Goal: Information Seeking & Learning: Learn about a topic

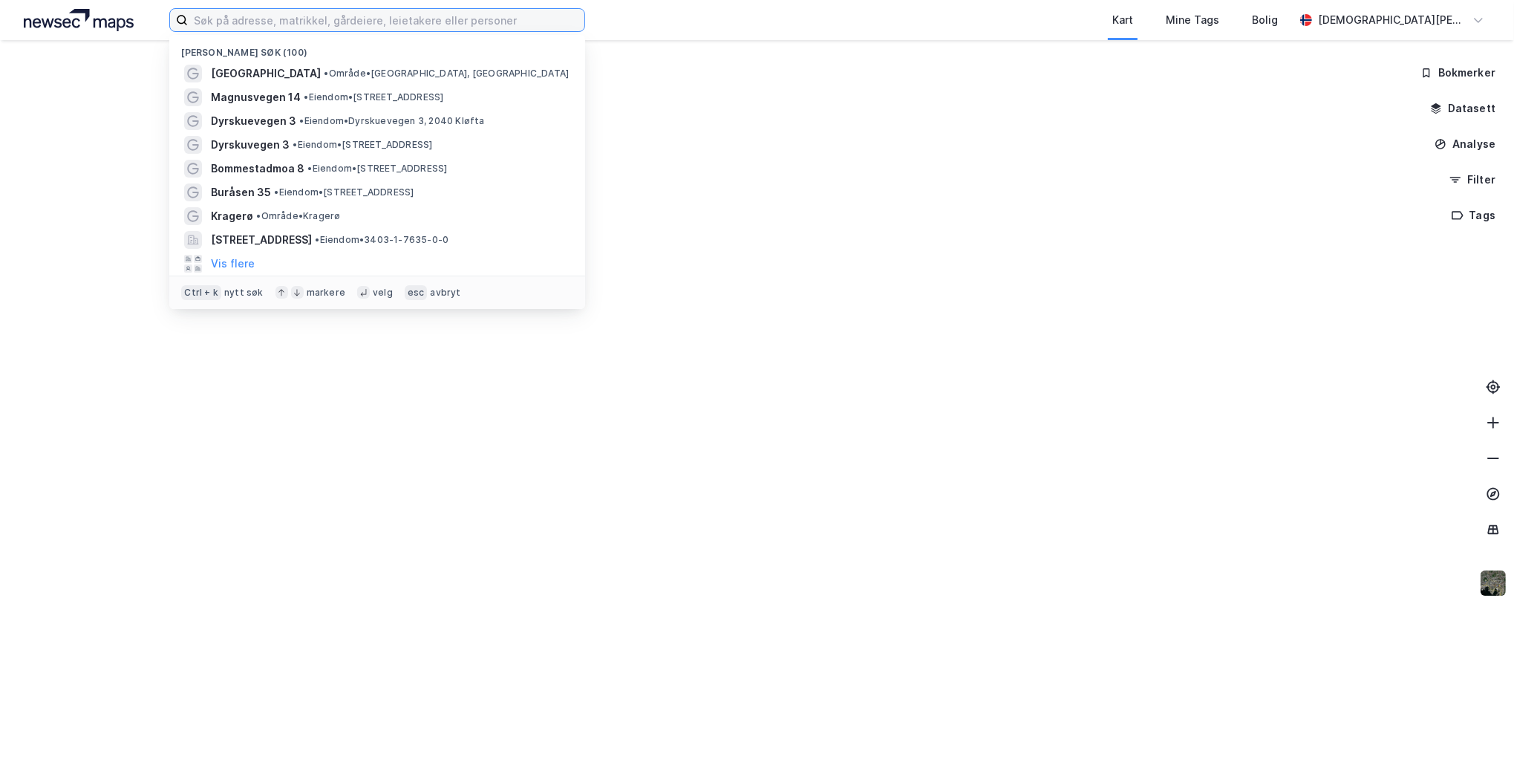
click at [247, 22] on input at bounding box center [386, 20] width 397 height 22
paste input "Sivesindvegen 3"
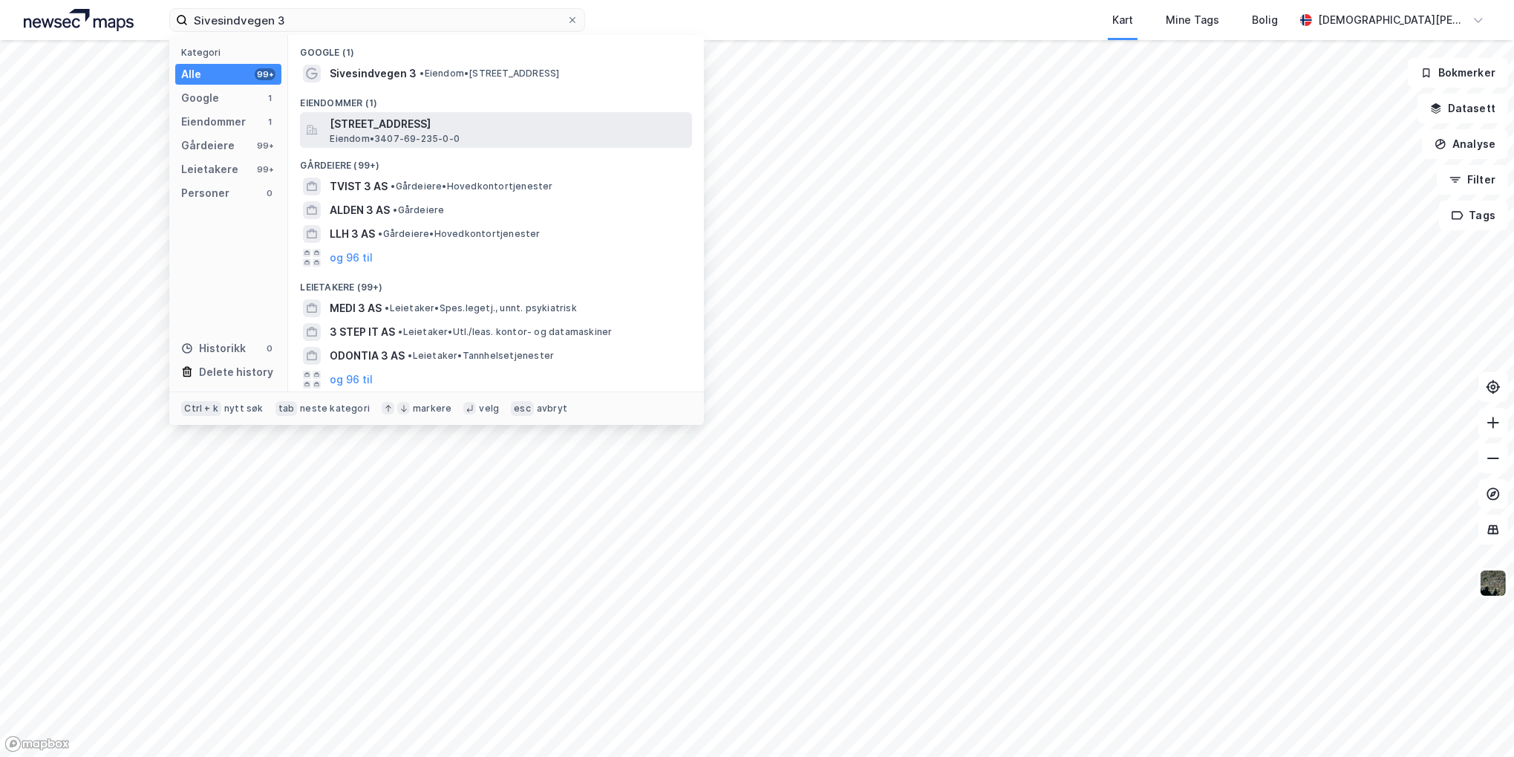
click at [411, 123] on span "[STREET_ADDRESS]" at bounding box center [508, 124] width 356 height 18
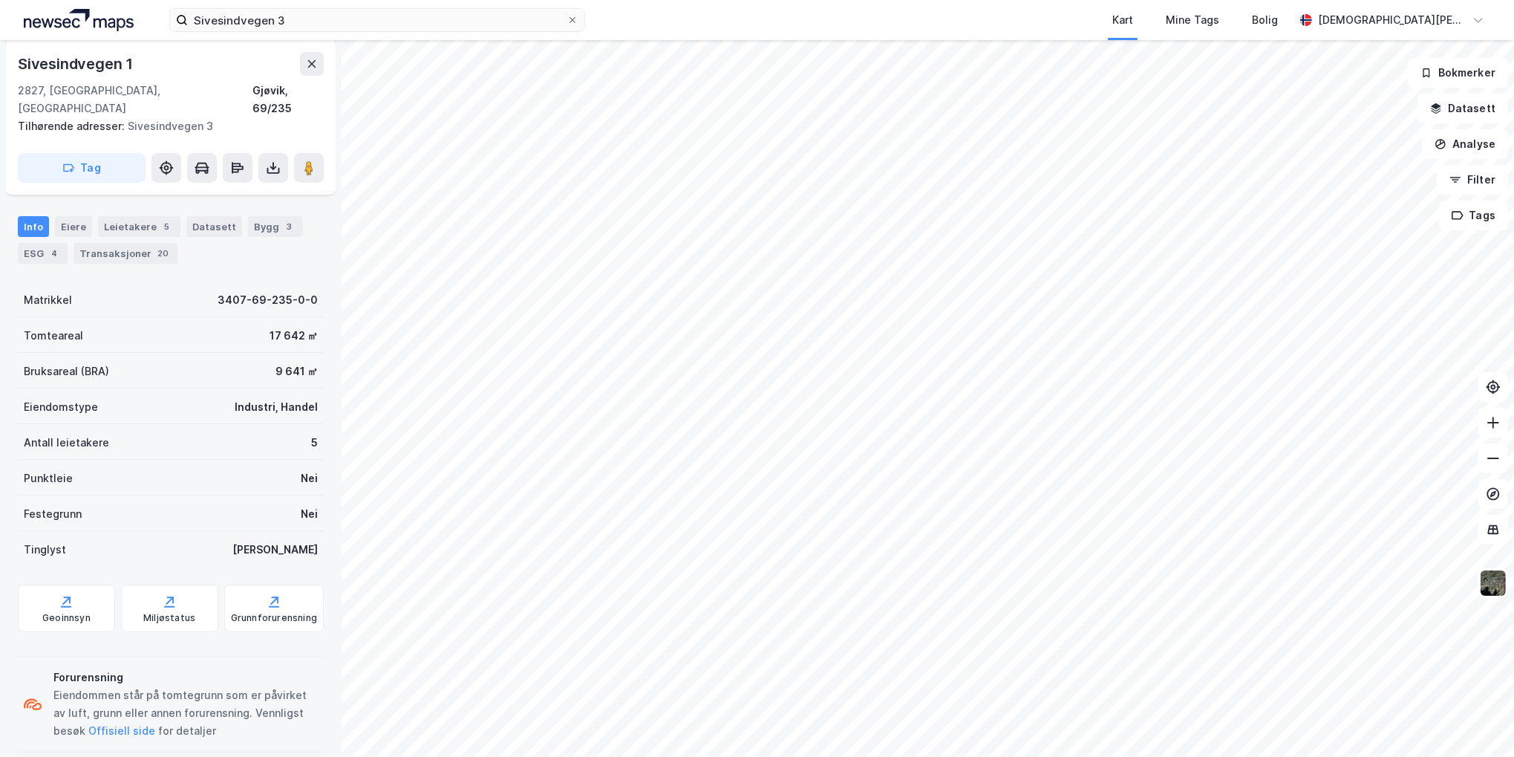
scroll to position [16, 0]
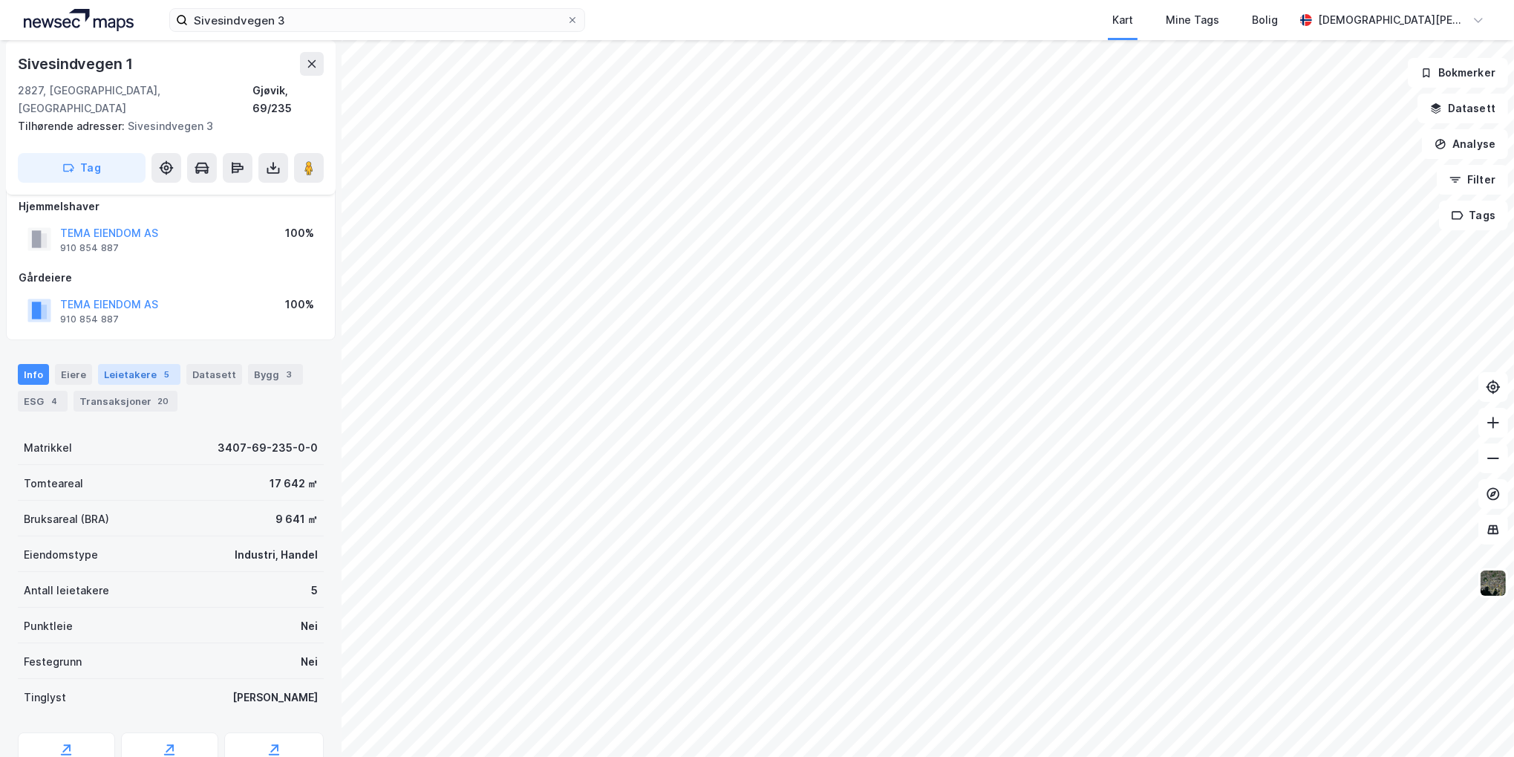
click at [118, 364] on div "Leietakere 5" at bounding box center [139, 374] width 82 height 21
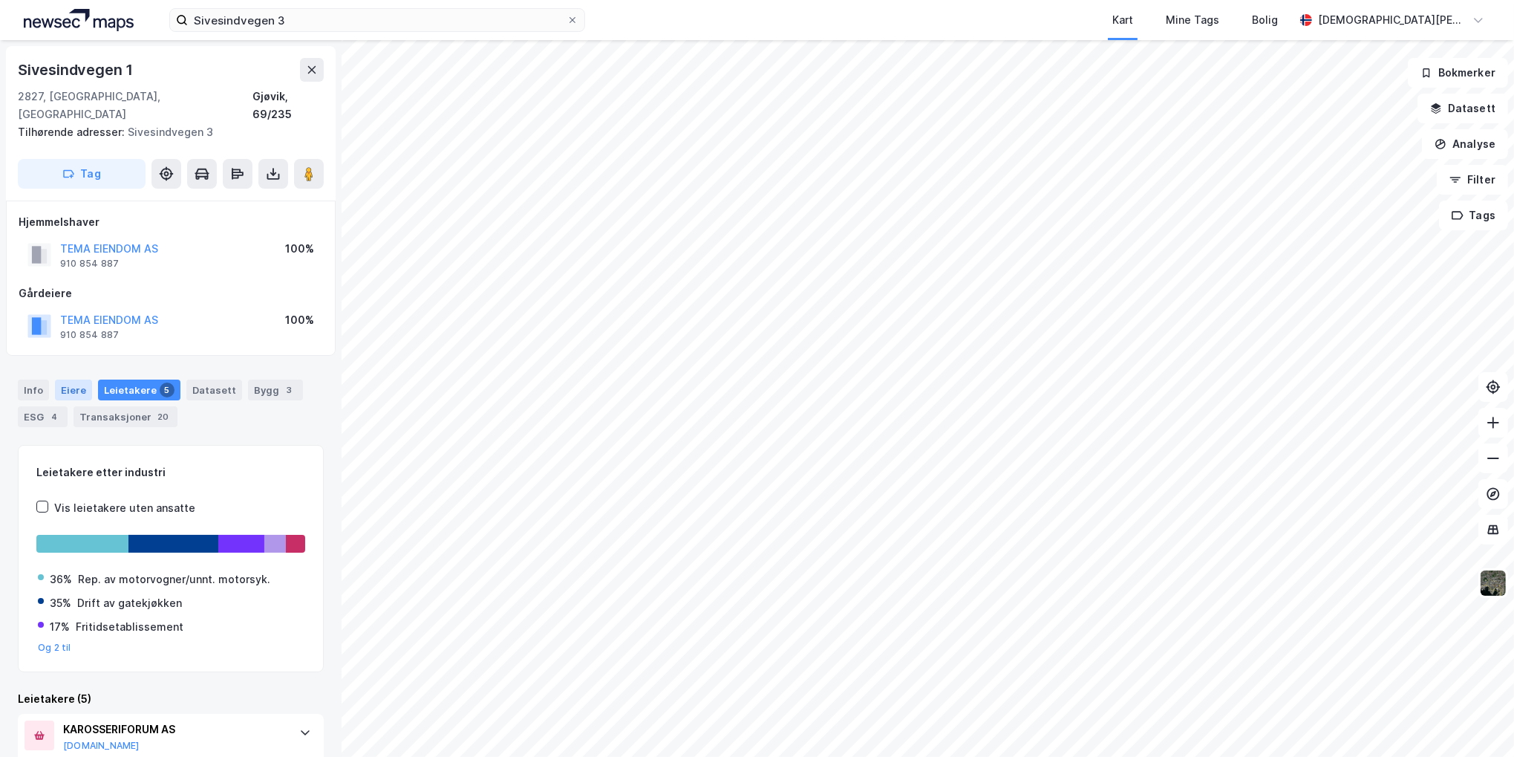
click at [74, 379] on div "Eiere" at bounding box center [73, 389] width 37 height 21
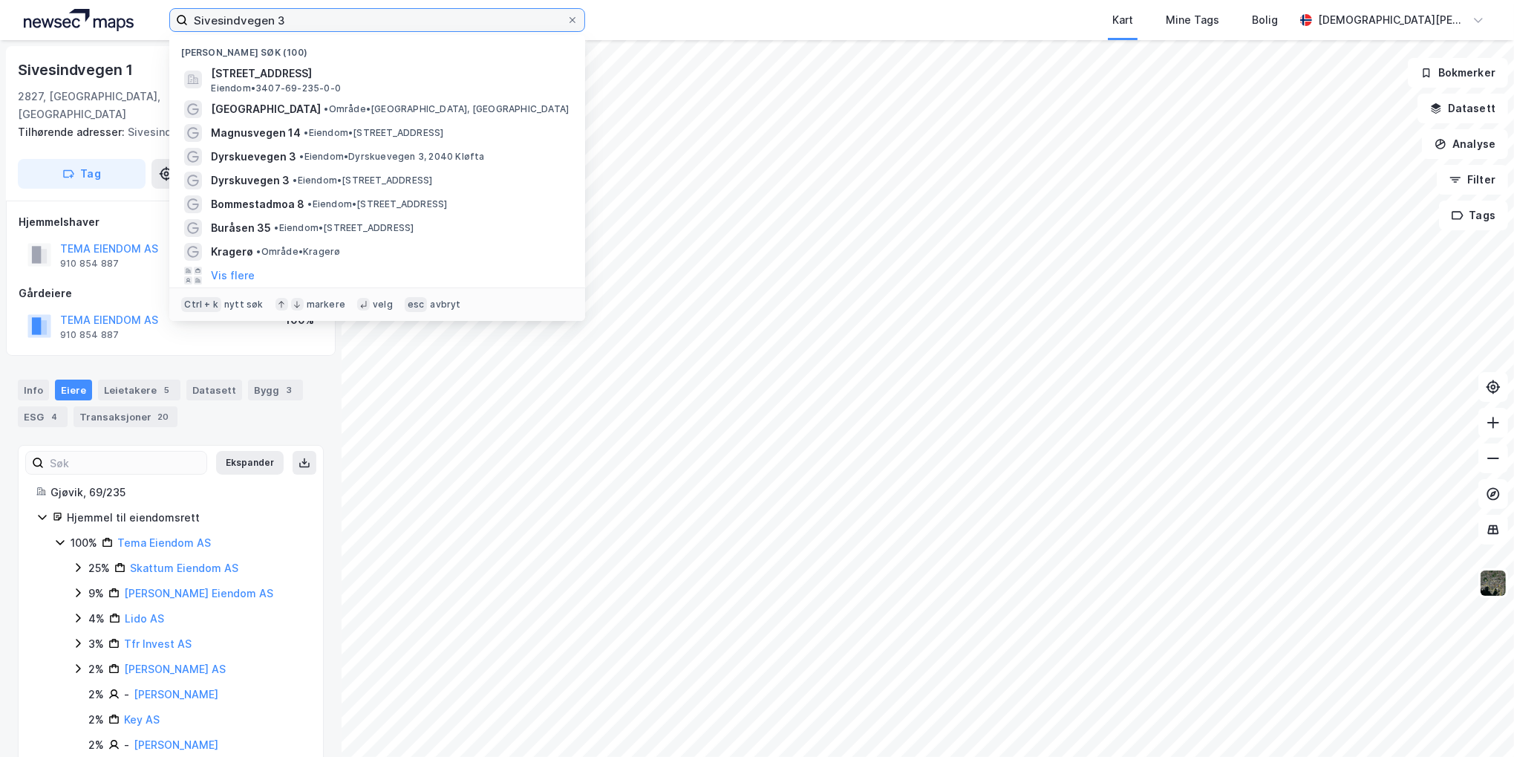
click at [331, 10] on input "Sivesindvegen 3" at bounding box center [377, 20] width 379 height 22
paste input "[STREET_ADDRESS]"
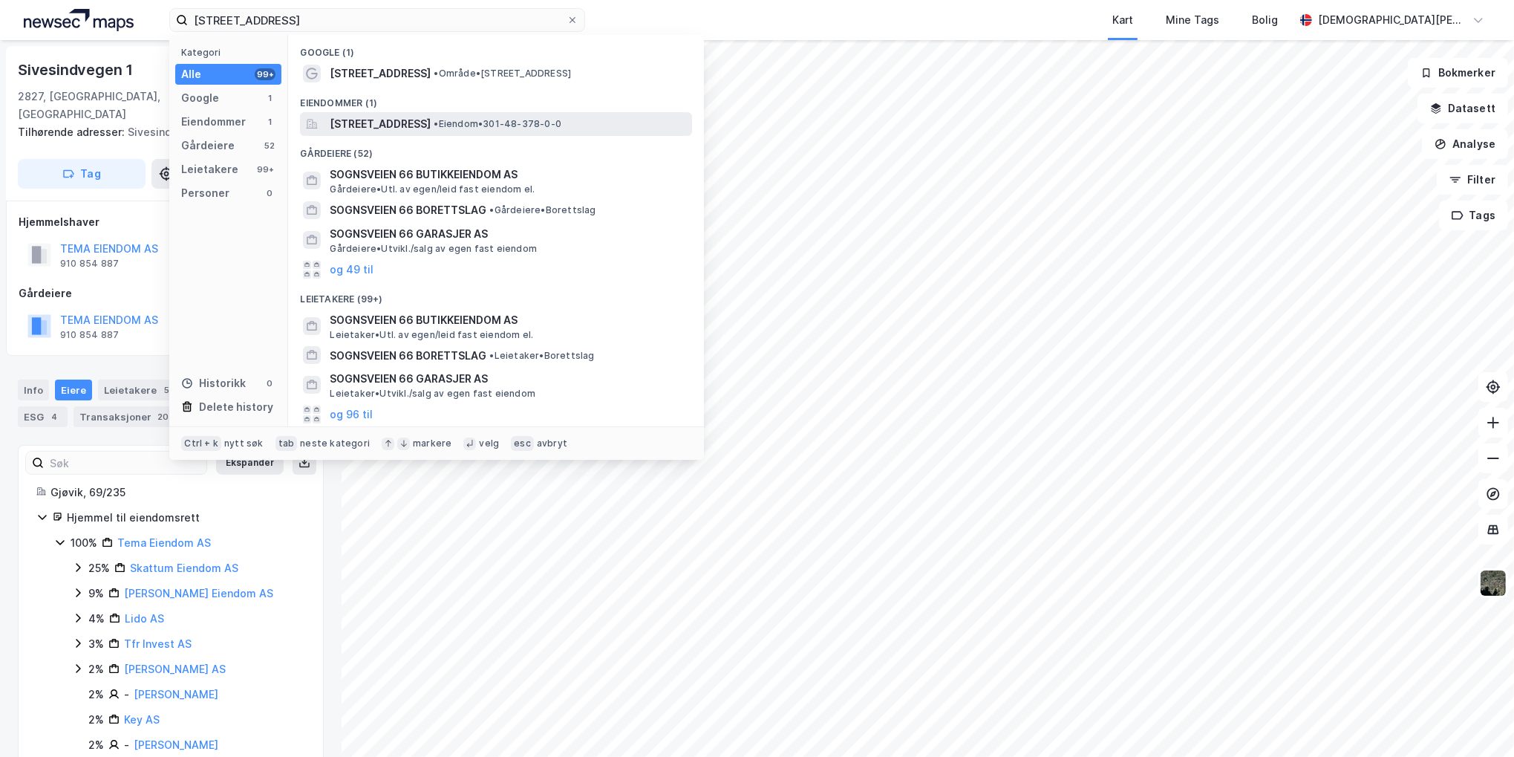
click at [431, 120] on span "[STREET_ADDRESS]" at bounding box center [380, 124] width 101 height 18
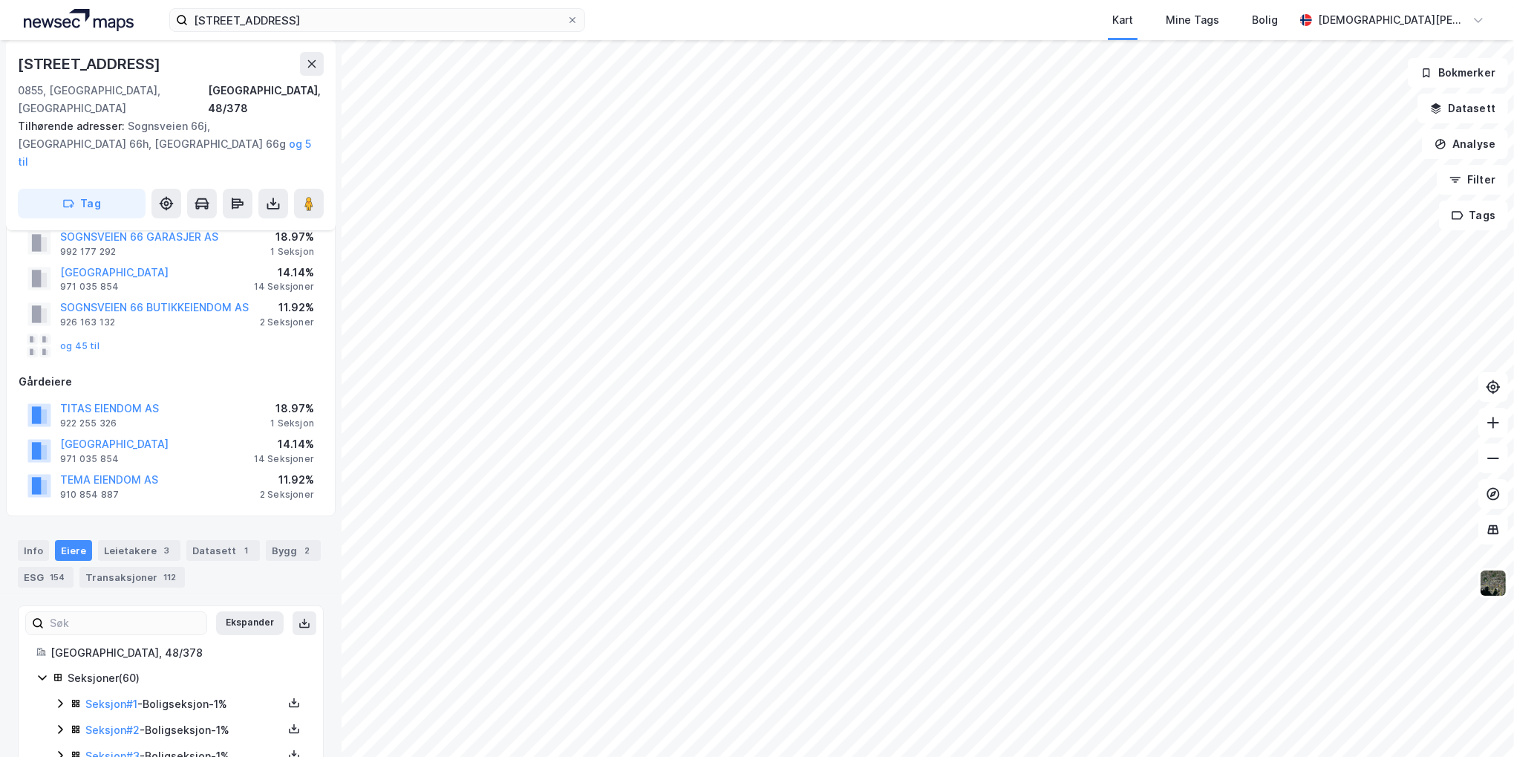
scroll to position [74, 0]
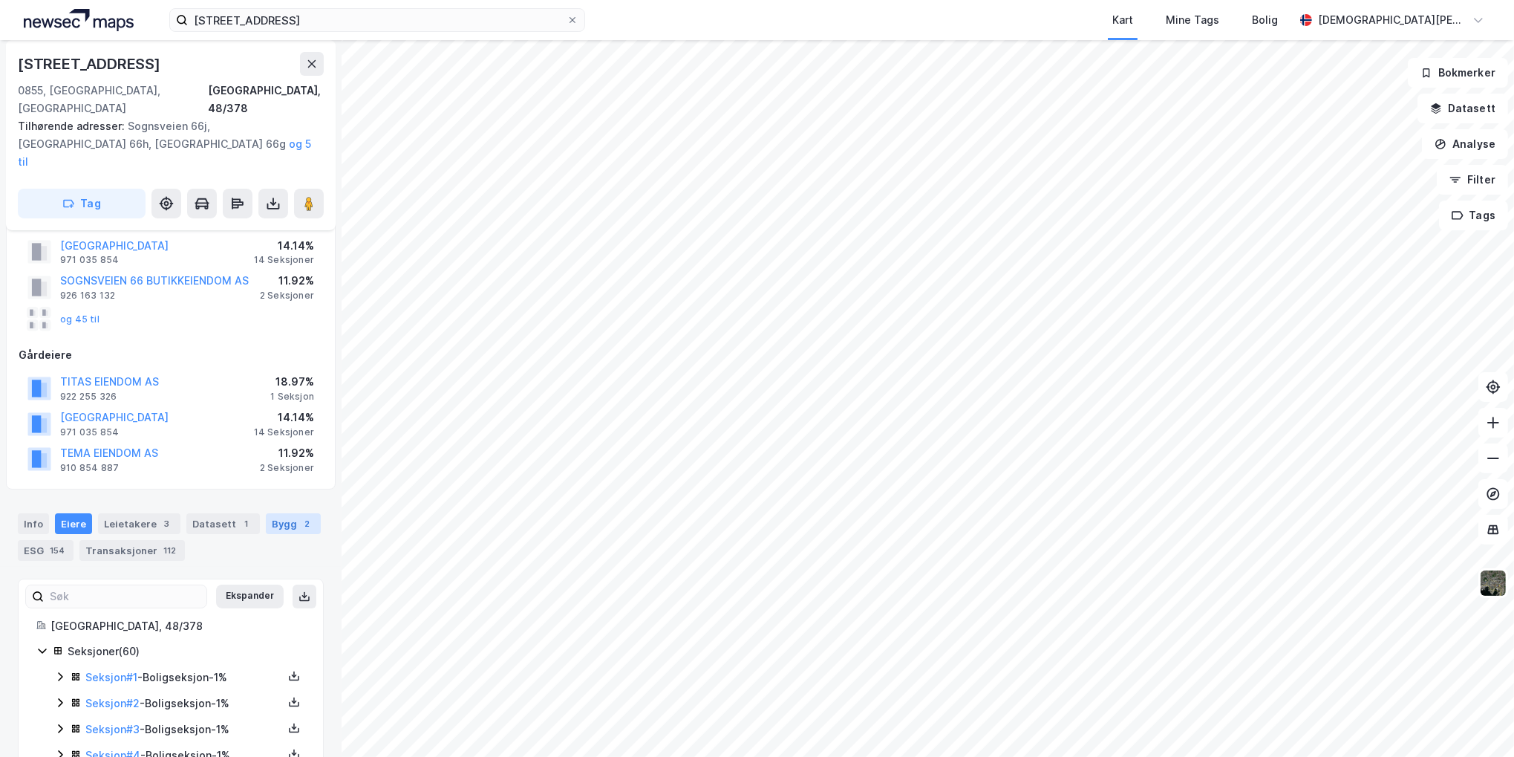
click at [270, 513] on div "Bygg 2" at bounding box center [293, 523] width 55 height 21
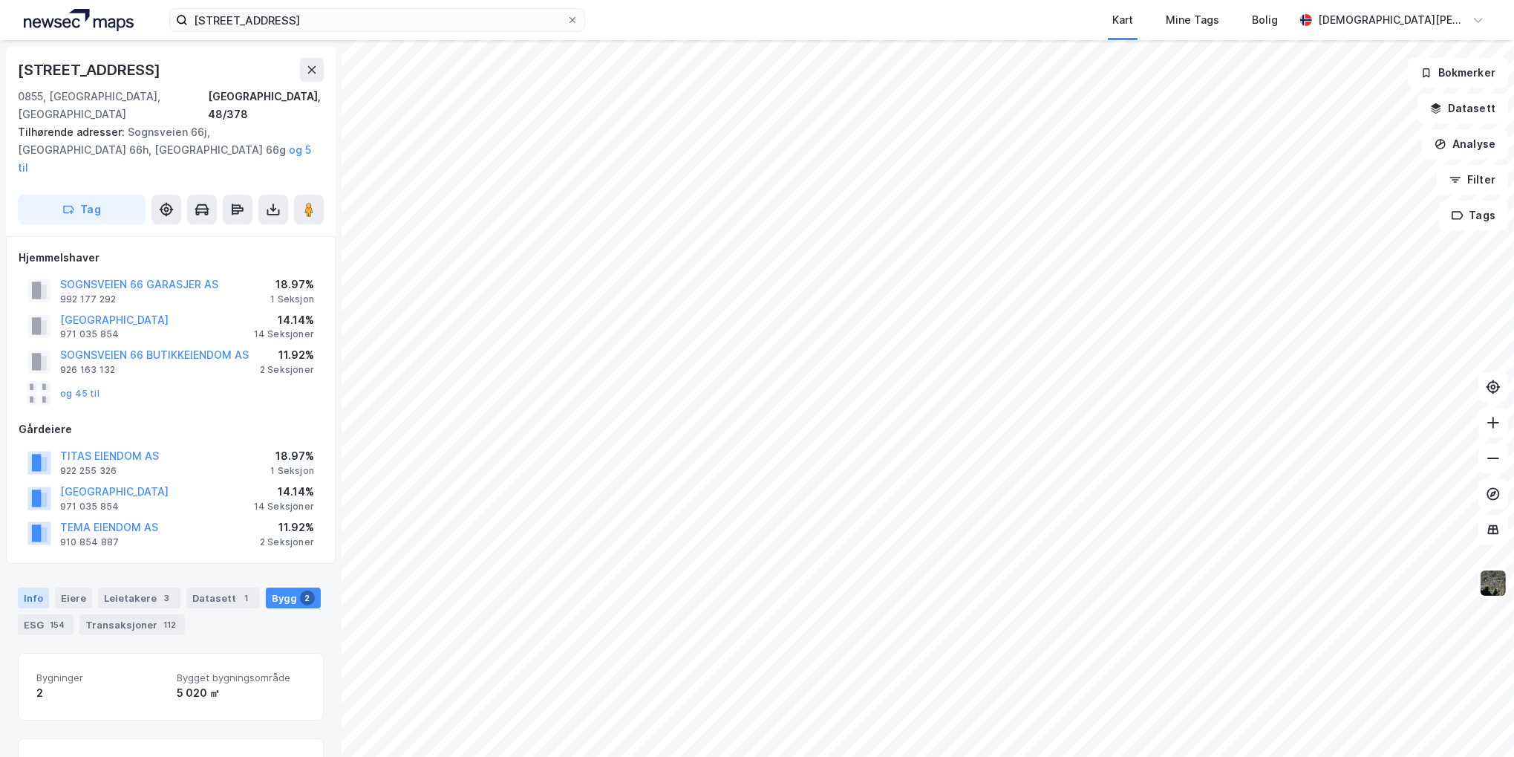
click at [38, 587] on div "Info" at bounding box center [33, 597] width 31 height 21
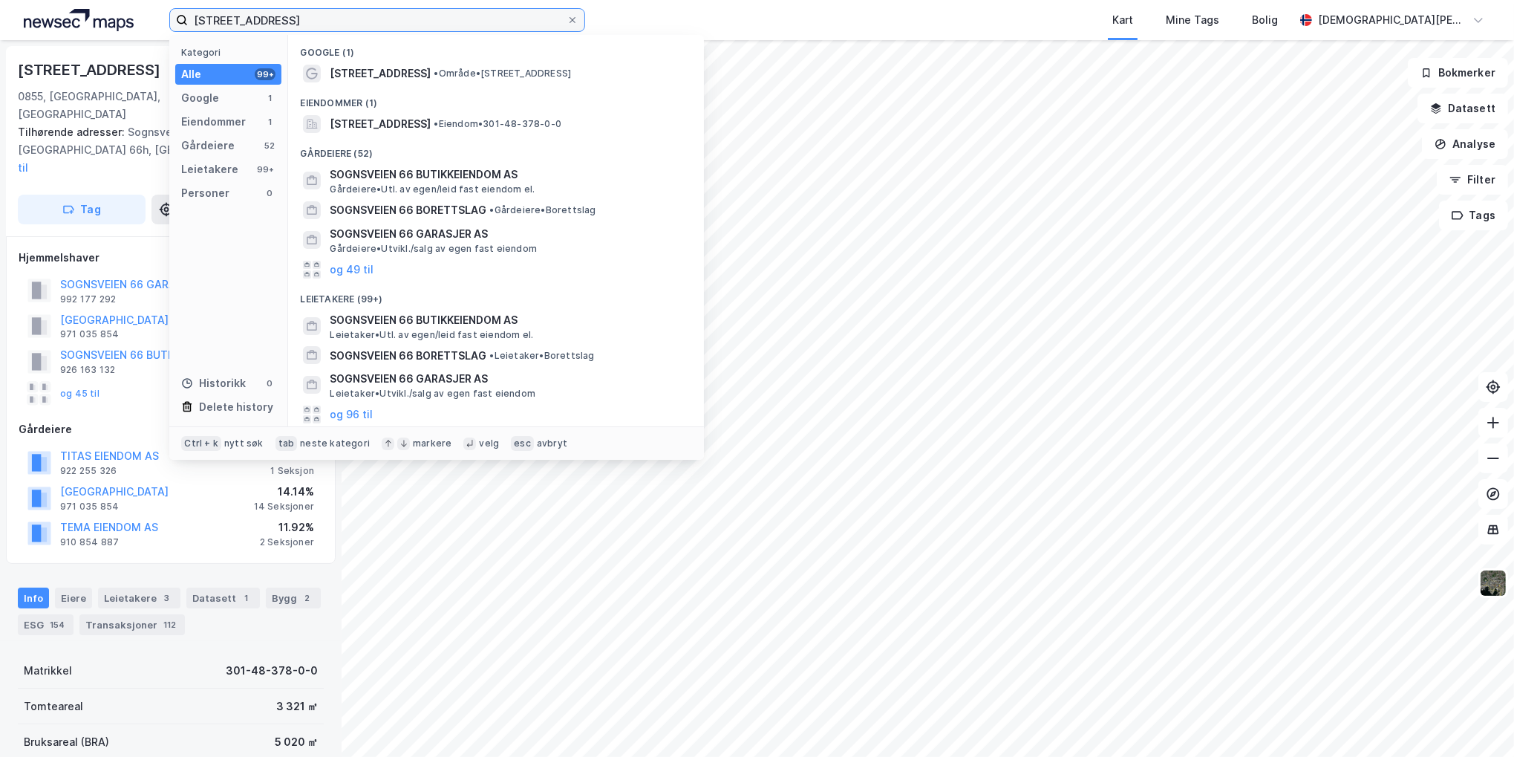
click at [320, 22] on input "[STREET_ADDRESS]" at bounding box center [377, 20] width 379 height 22
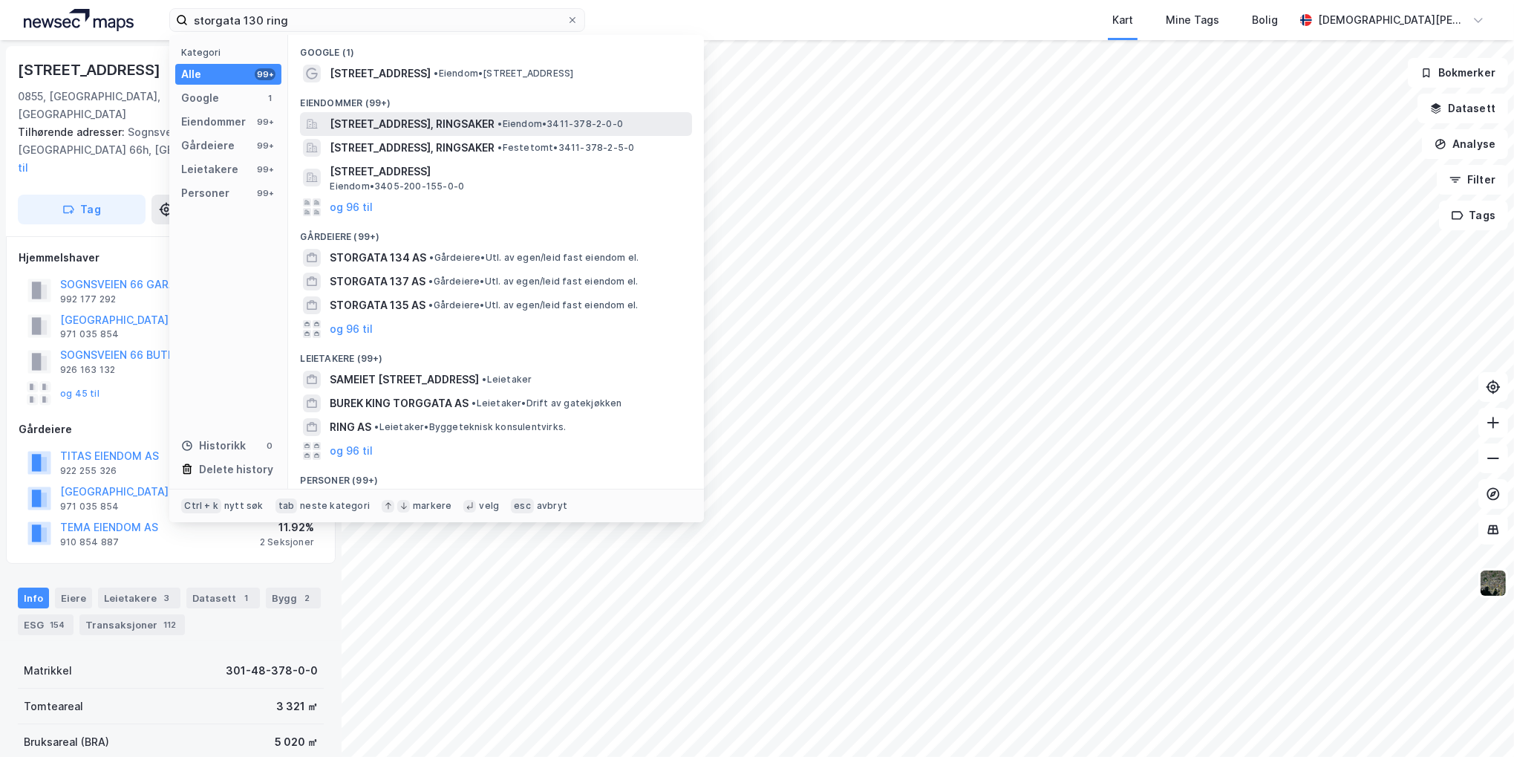
click at [457, 125] on span "[STREET_ADDRESS], RINGSAKER" at bounding box center [412, 124] width 165 height 18
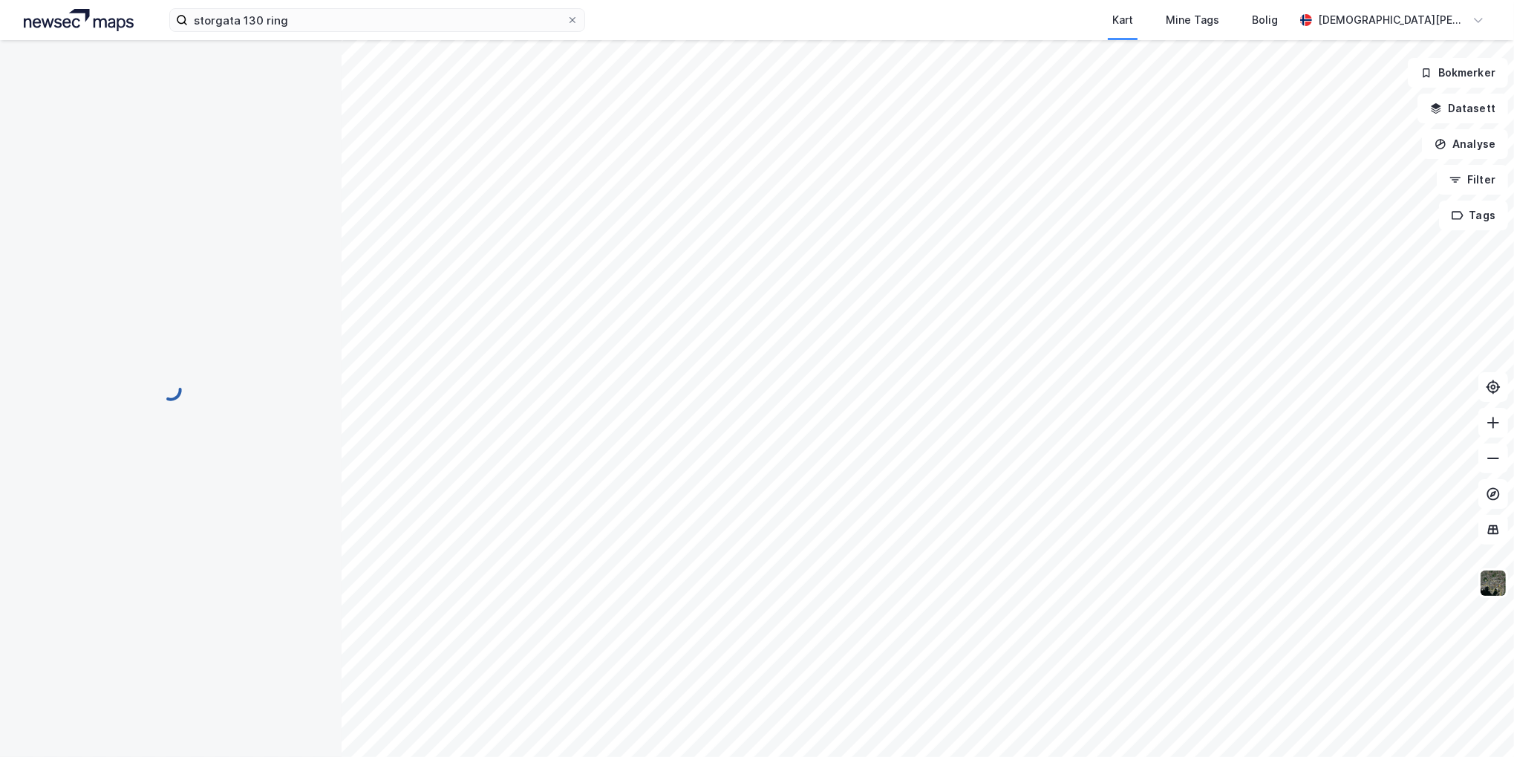
scroll to position [1, 0]
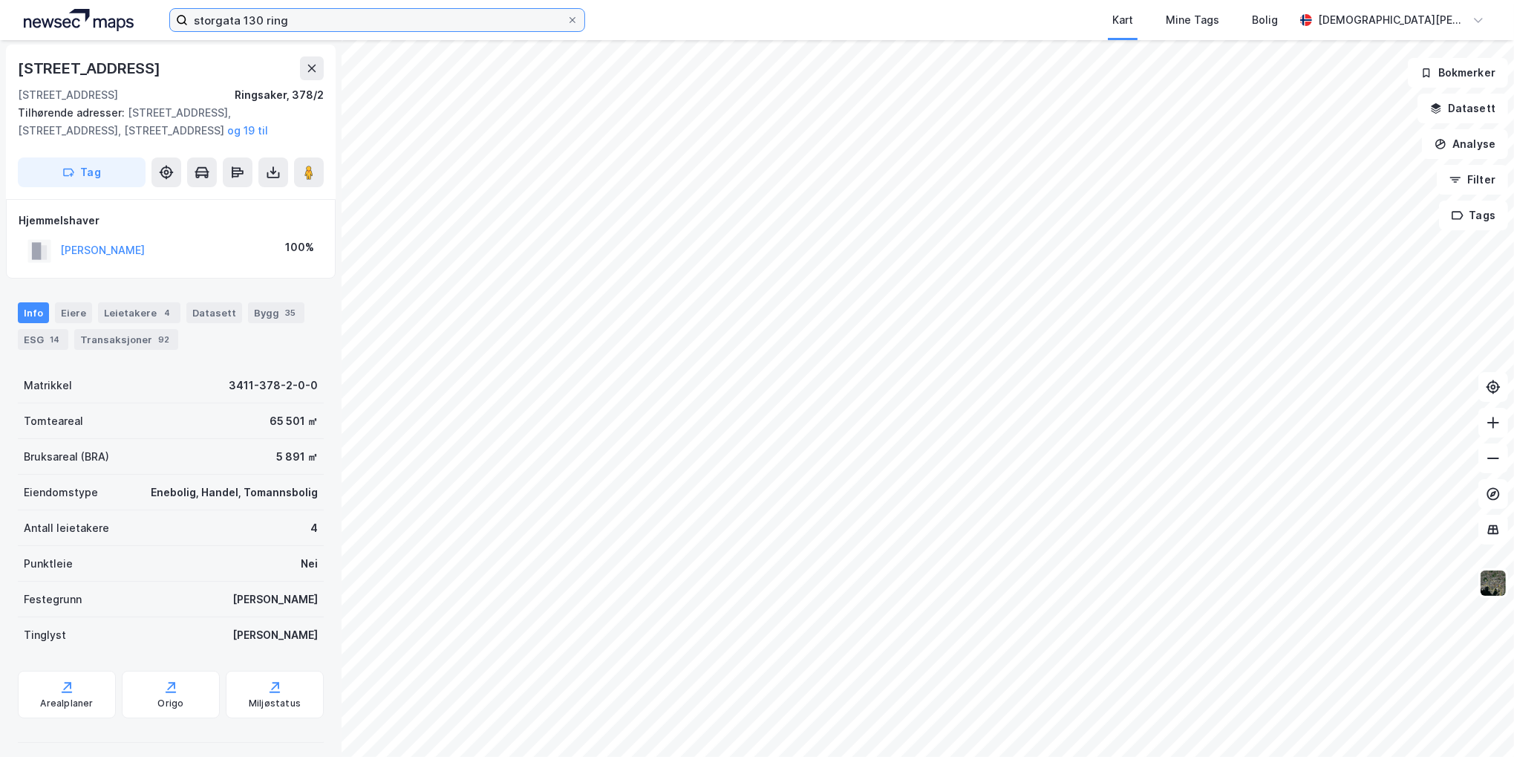
click at [375, 23] on input "storgata 130 ring" at bounding box center [377, 20] width 379 height 22
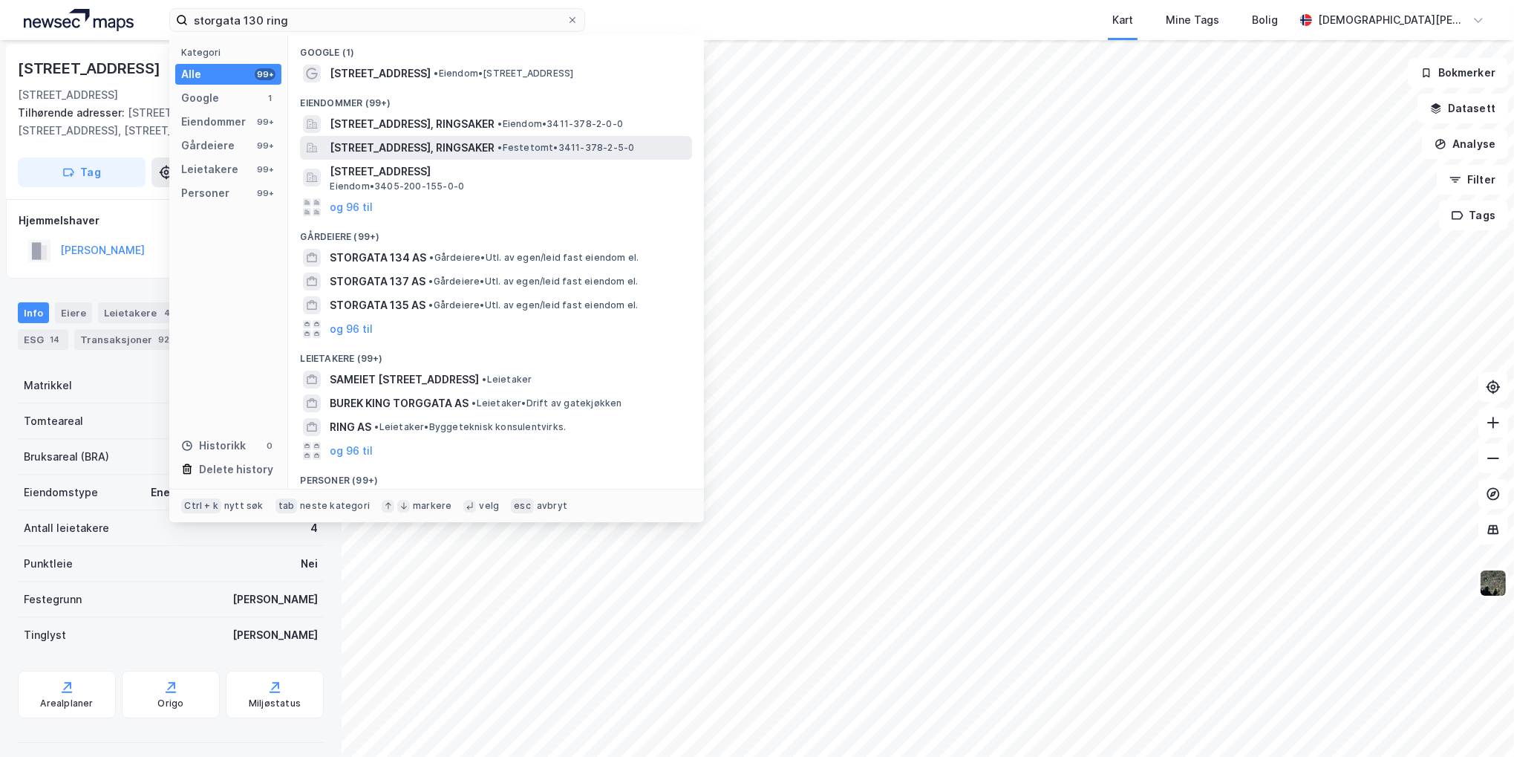
click at [444, 145] on span "[STREET_ADDRESS], RINGSAKER" at bounding box center [412, 148] width 165 height 18
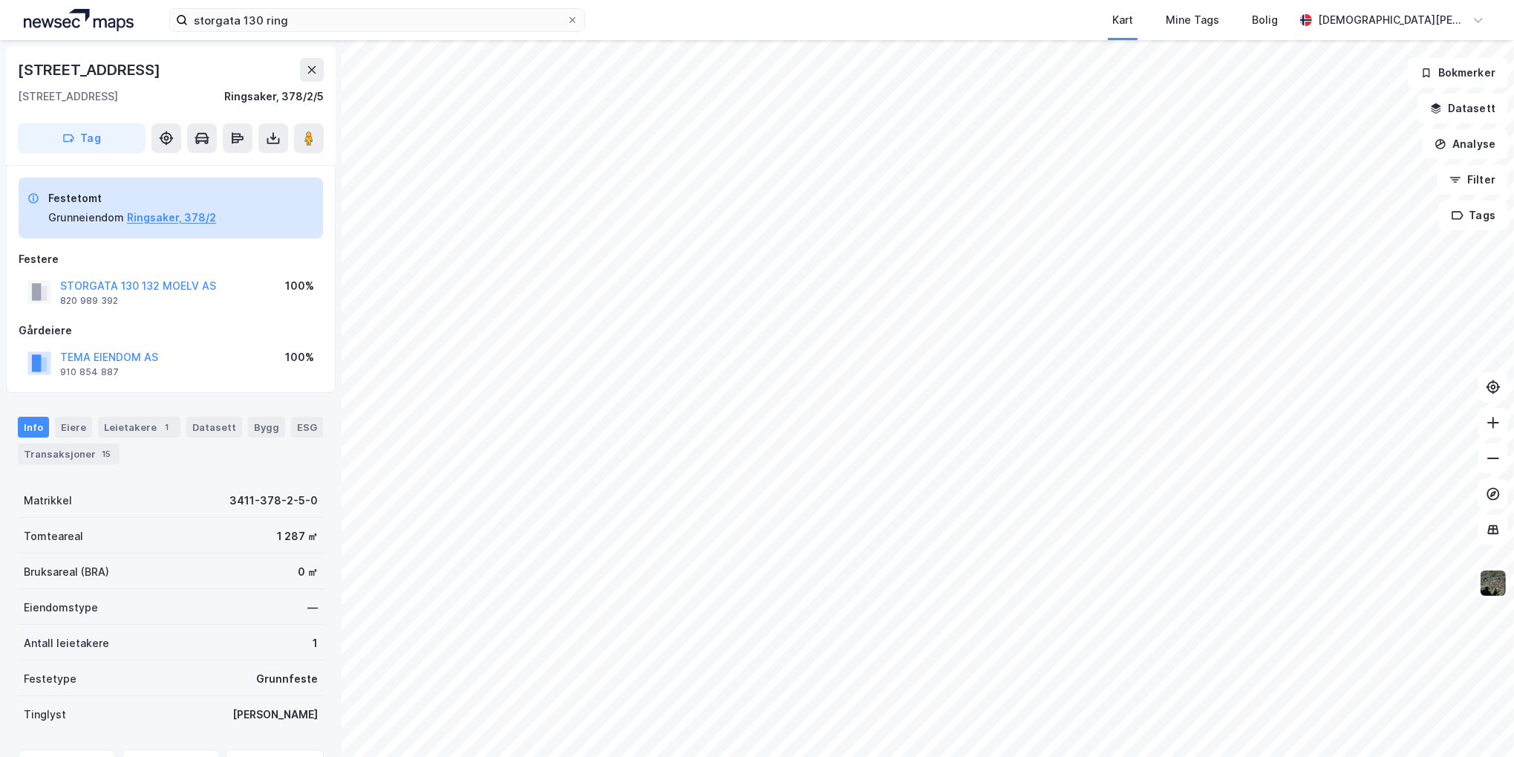
scroll to position [1, 0]
click at [260, 423] on div "Bygg" at bounding box center [266, 425] width 37 height 21
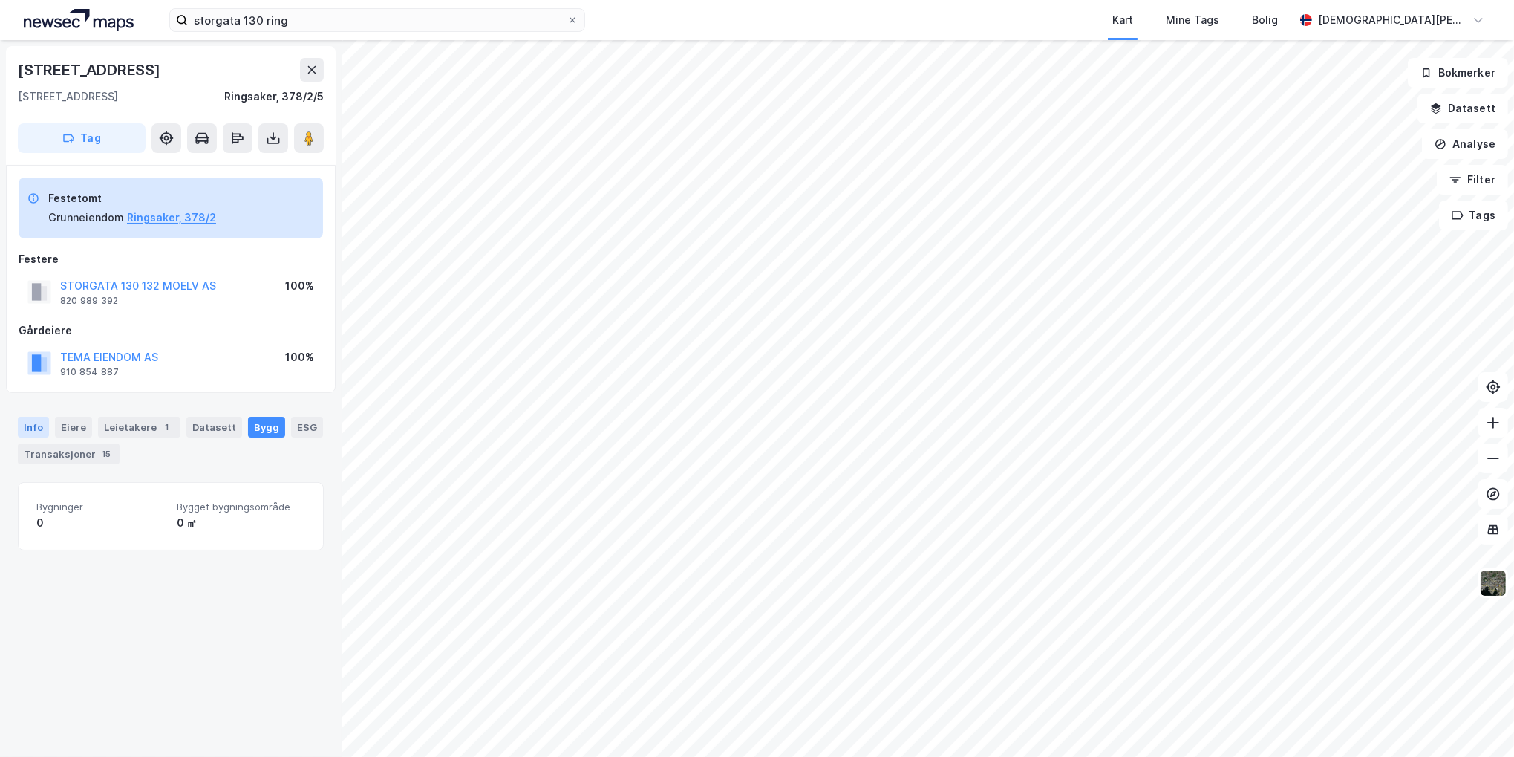
click at [24, 421] on div "Info" at bounding box center [33, 427] width 31 height 21
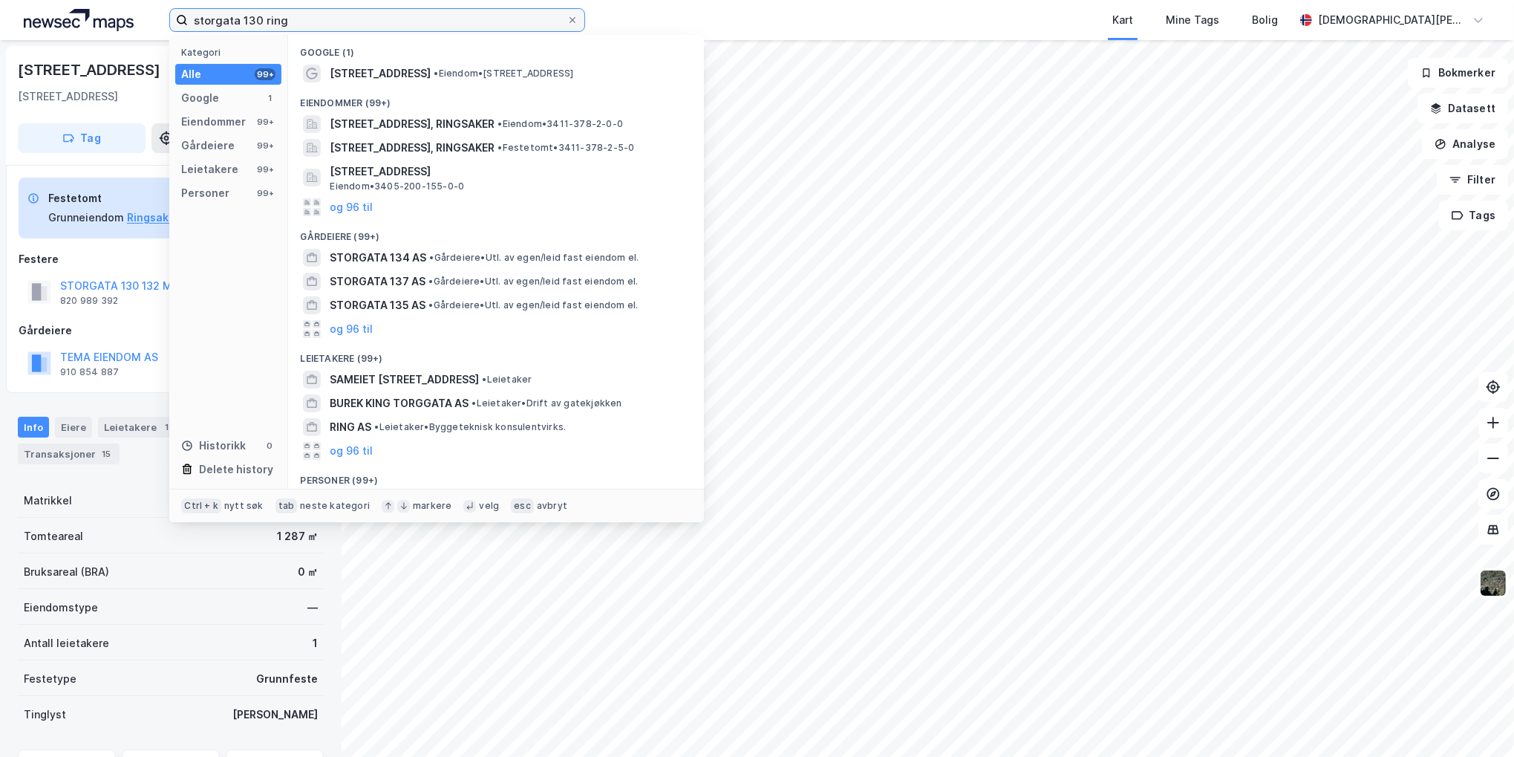
drag, startPoint x: 244, startPoint y: 16, endPoint x: 234, endPoint y: 15, distance: 10.4
click at [232, 16] on input "storgata 130 ring" at bounding box center [377, 20] width 379 height 22
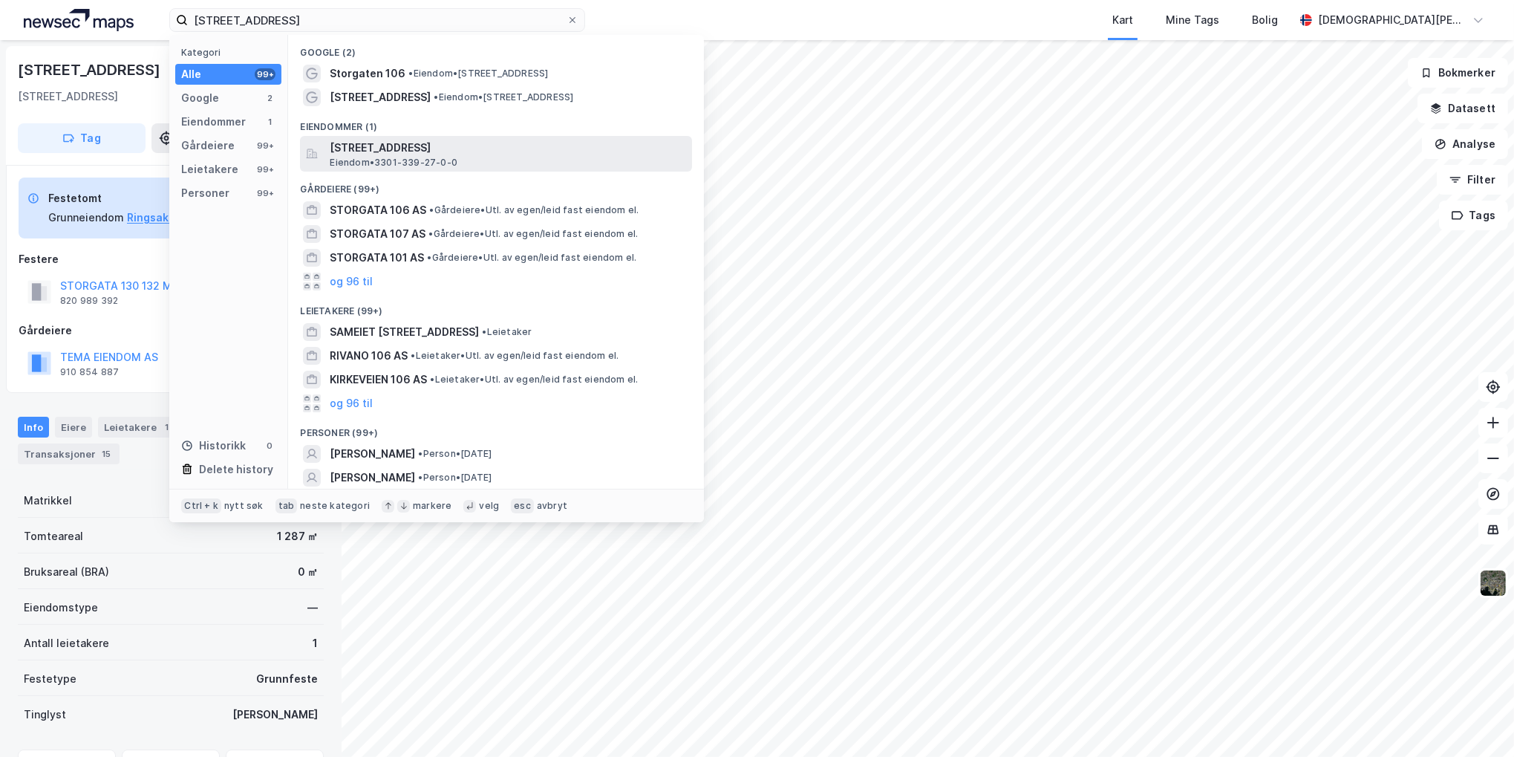
click at [423, 148] on span "[STREET_ADDRESS]" at bounding box center [508, 148] width 356 height 18
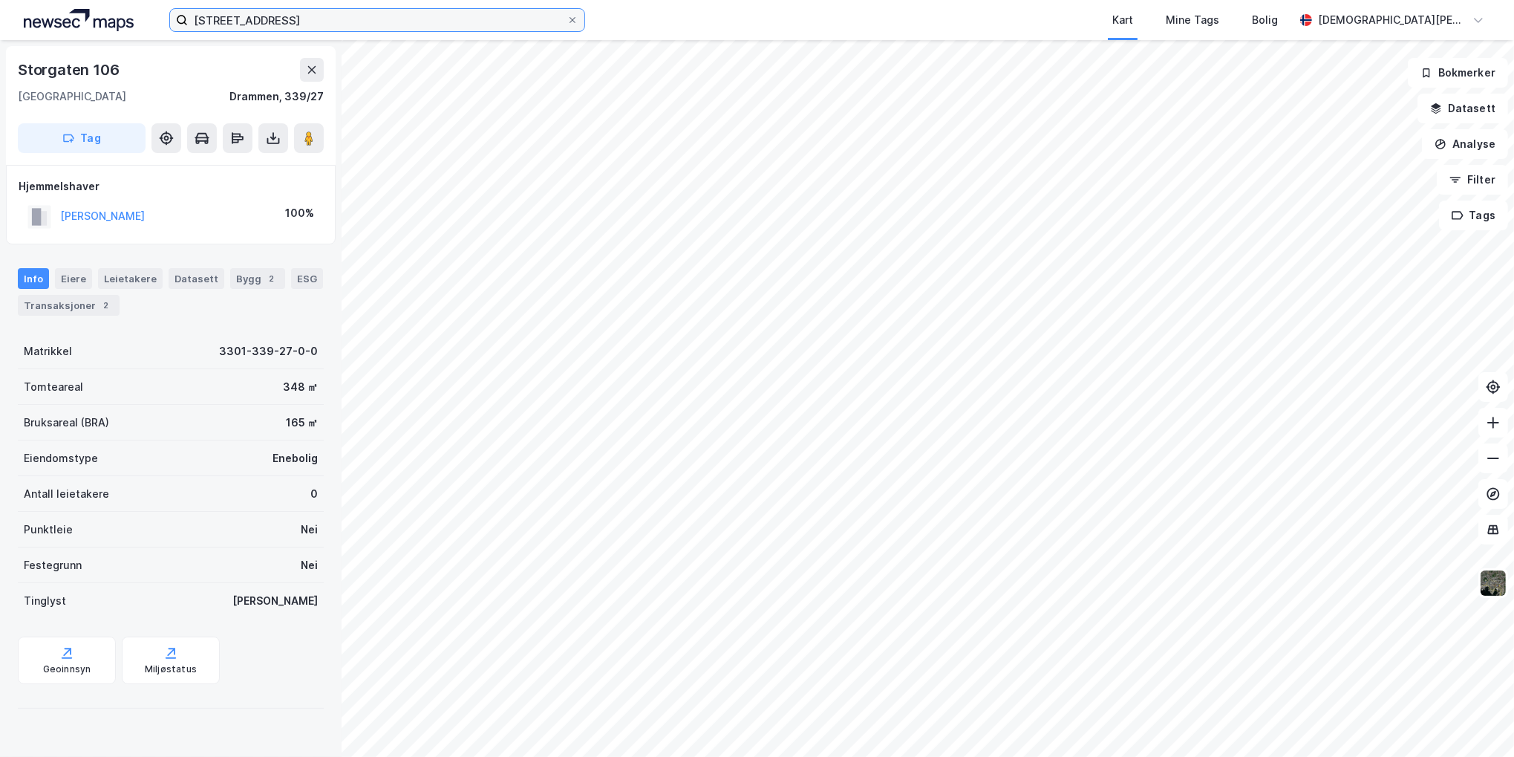
click at [333, 23] on input "[STREET_ADDRESS]" at bounding box center [377, 20] width 379 height 22
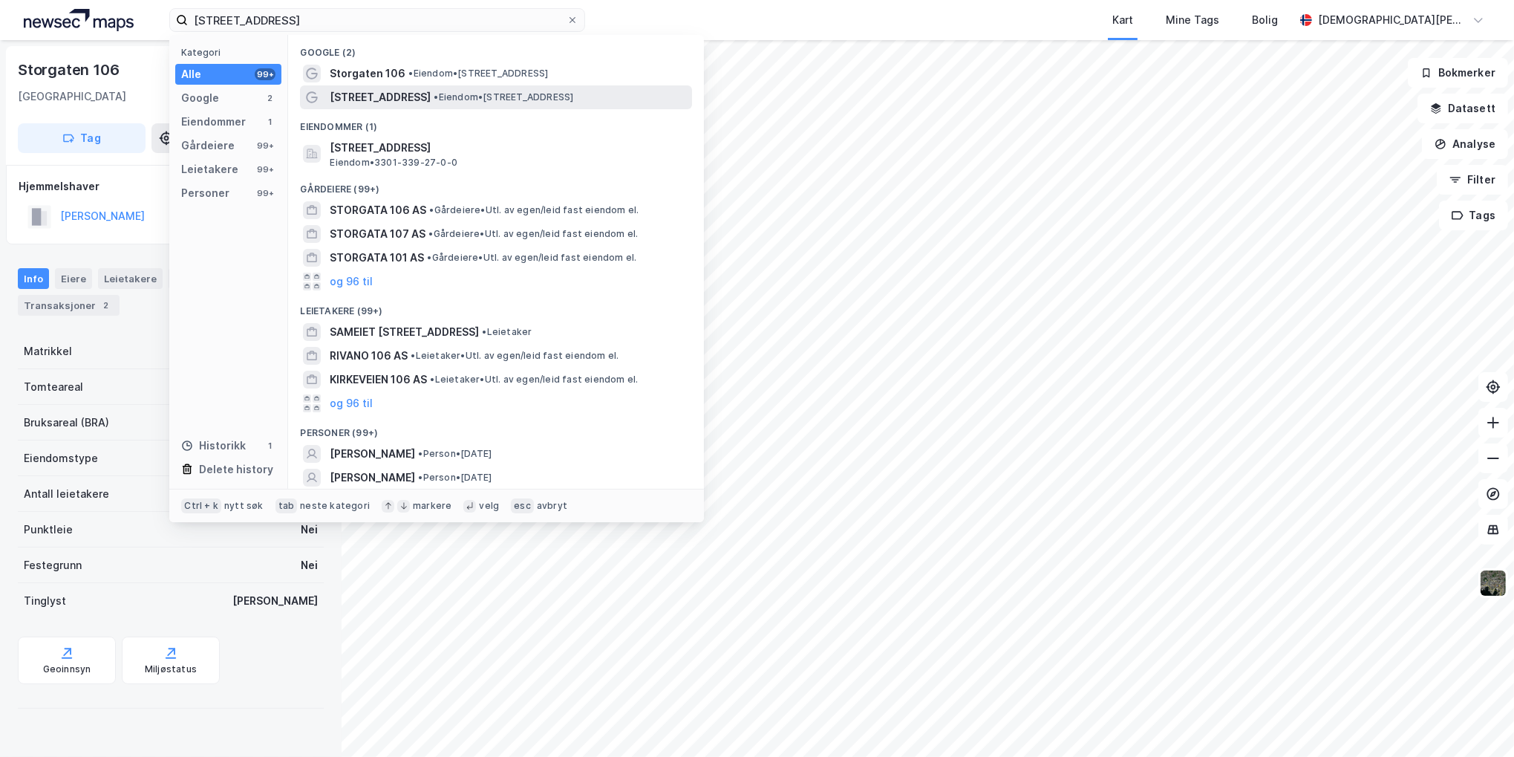
click at [428, 88] on div "[STREET_ADDRESS] • Eiendom • [STREET_ADDRESS]" at bounding box center [509, 97] width 359 height 18
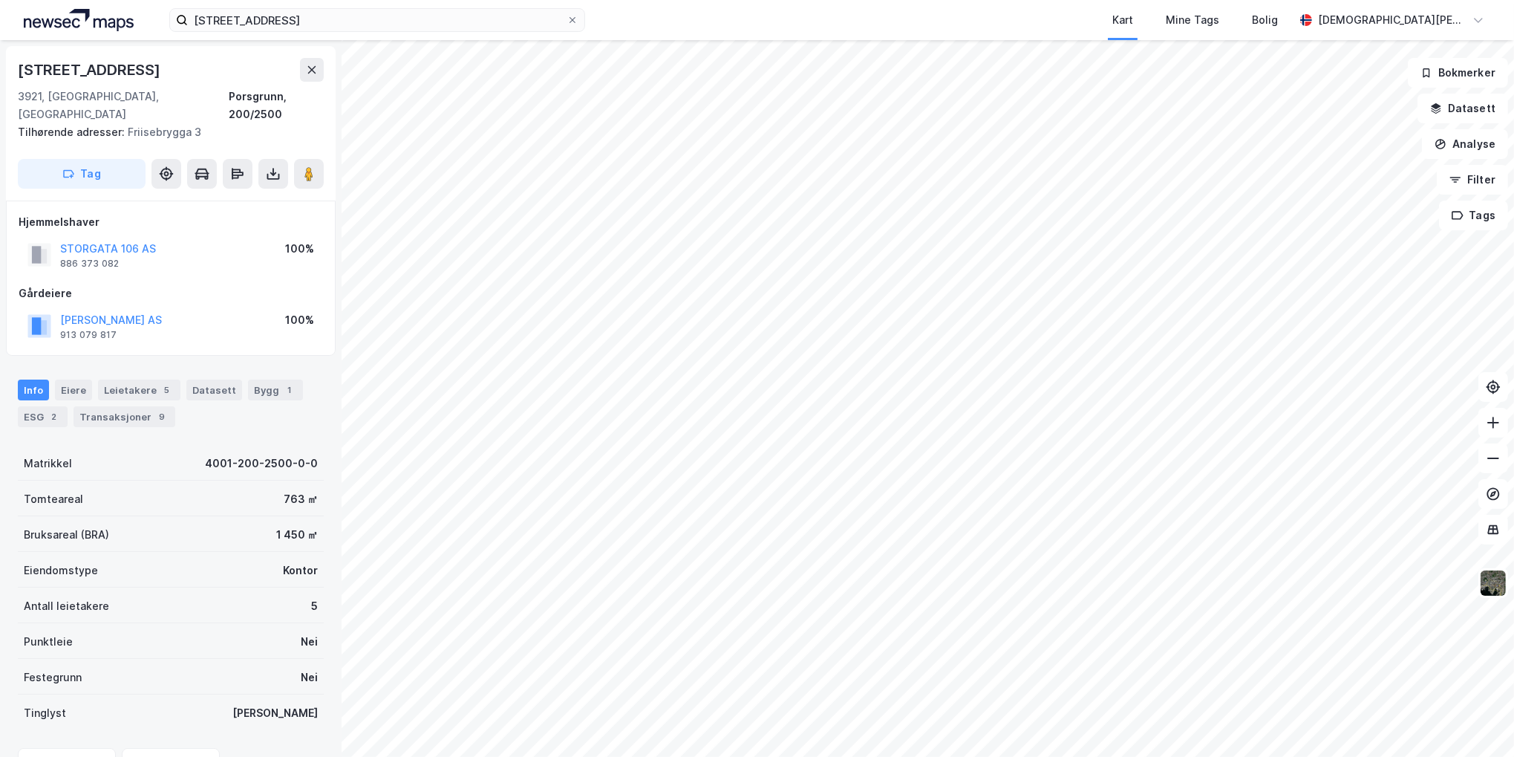
scroll to position [1, 0]
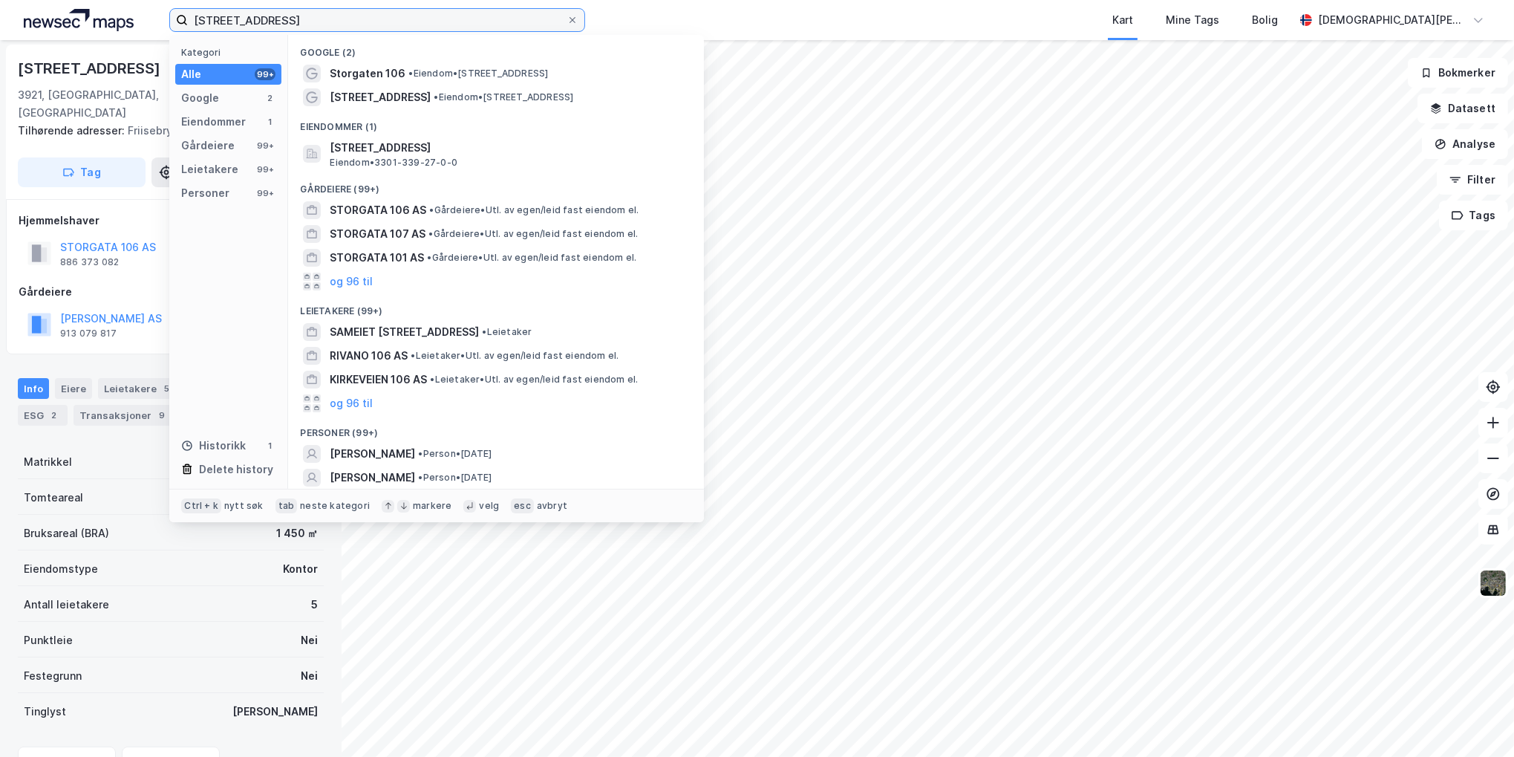
drag, startPoint x: 299, startPoint y: 24, endPoint x: 140, endPoint y: 22, distance: 159.7
click at [140, 22] on div "storgaten 106 Kategori Alle 99+ Google 2 Eiendommer 1 Gårdeiere 99+ Leietakere …" at bounding box center [757, 20] width 1514 height 40
paste input "Storgata"
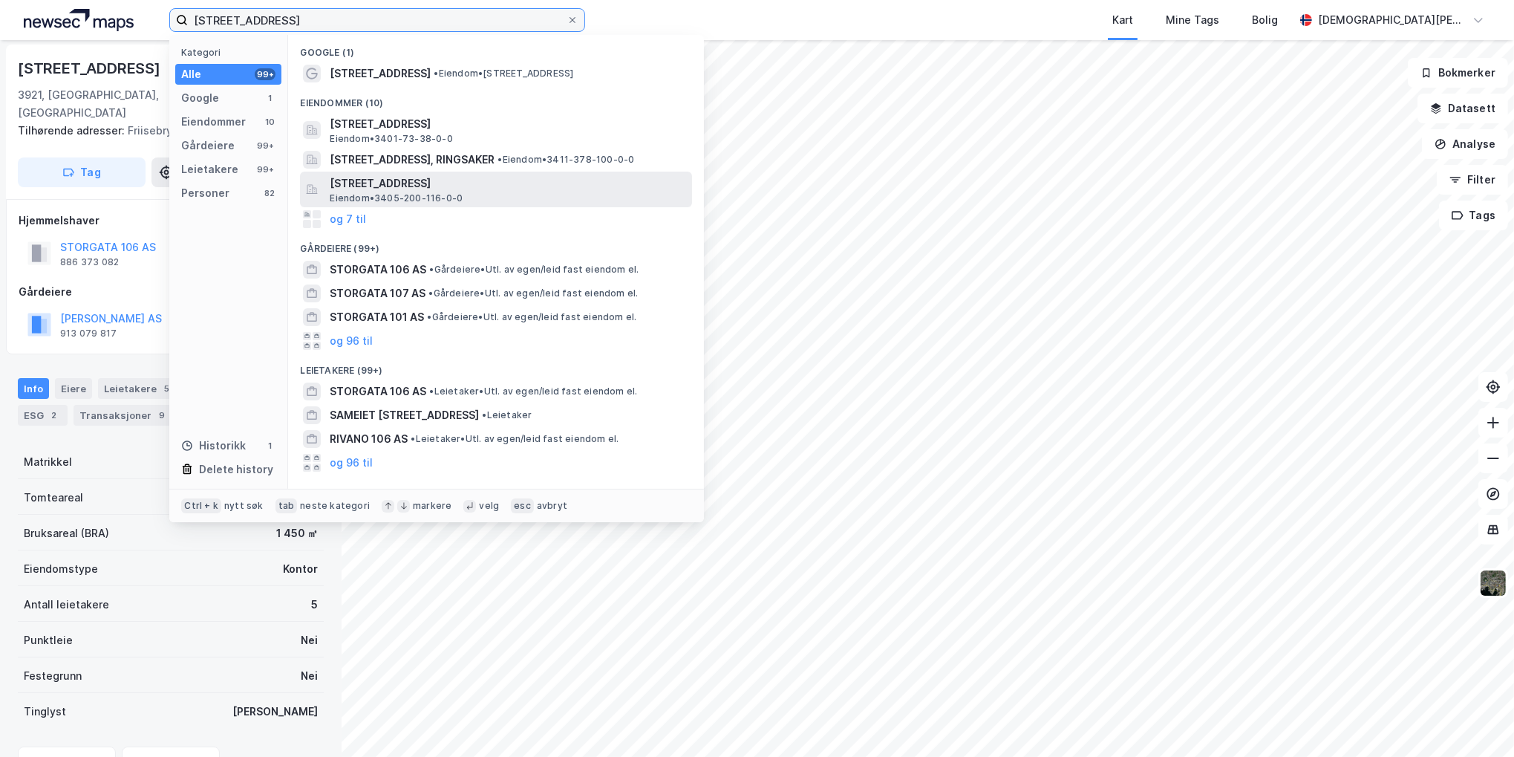
type input "[STREET_ADDRESS]"
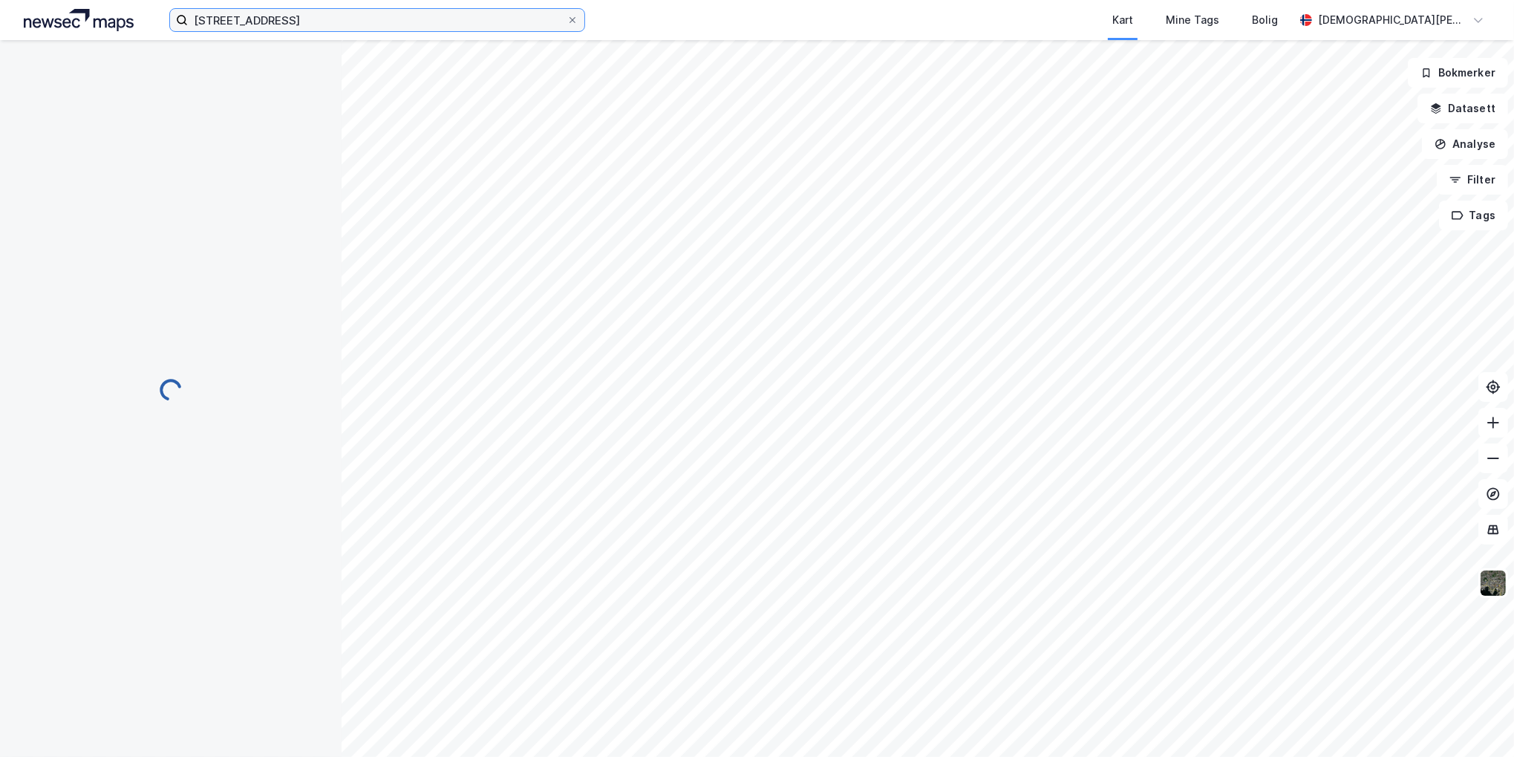
scroll to position [1, 0]
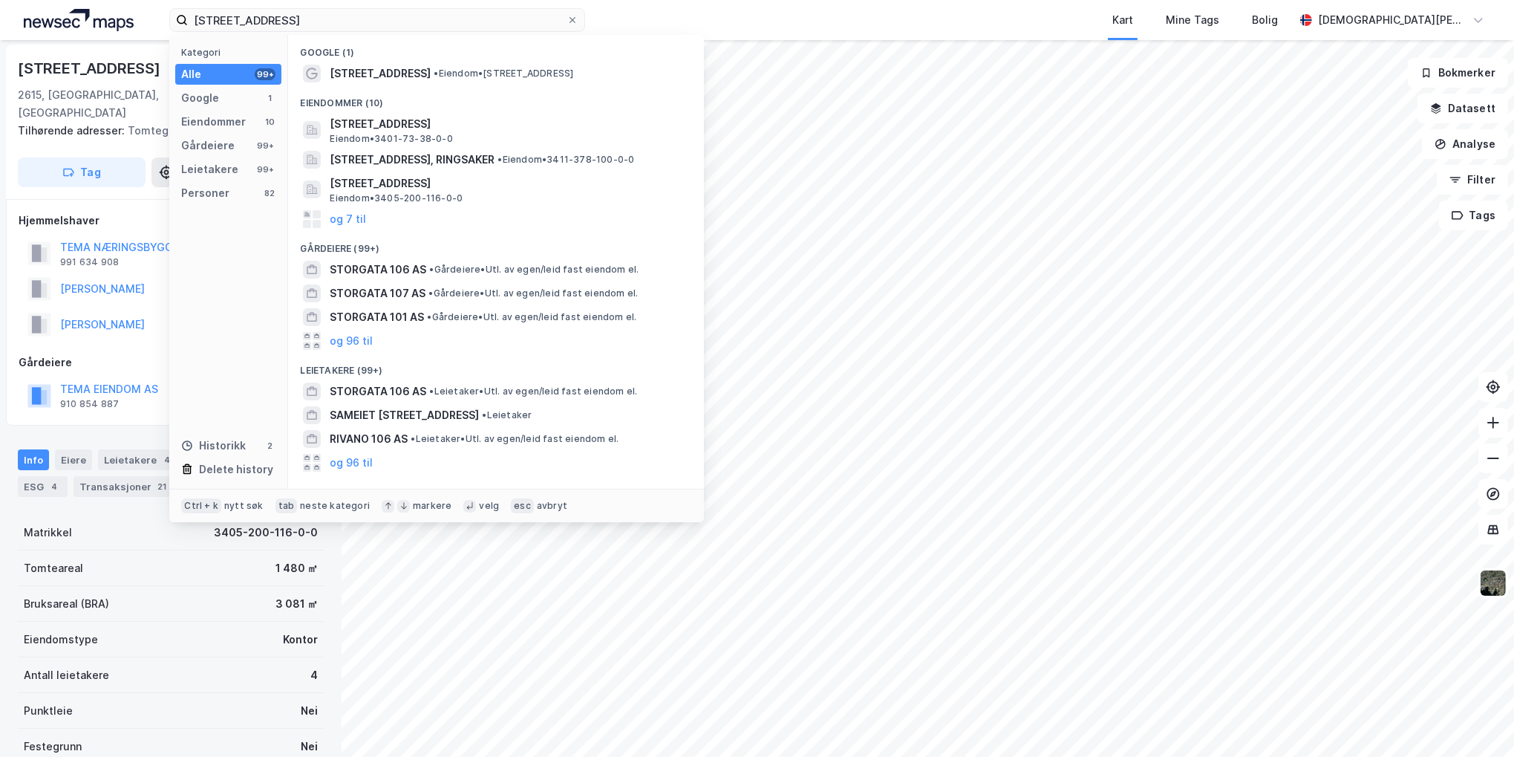
click at [279, 449] on div "Historikk 2" at bounding box center [228, 445] width 106 height 21
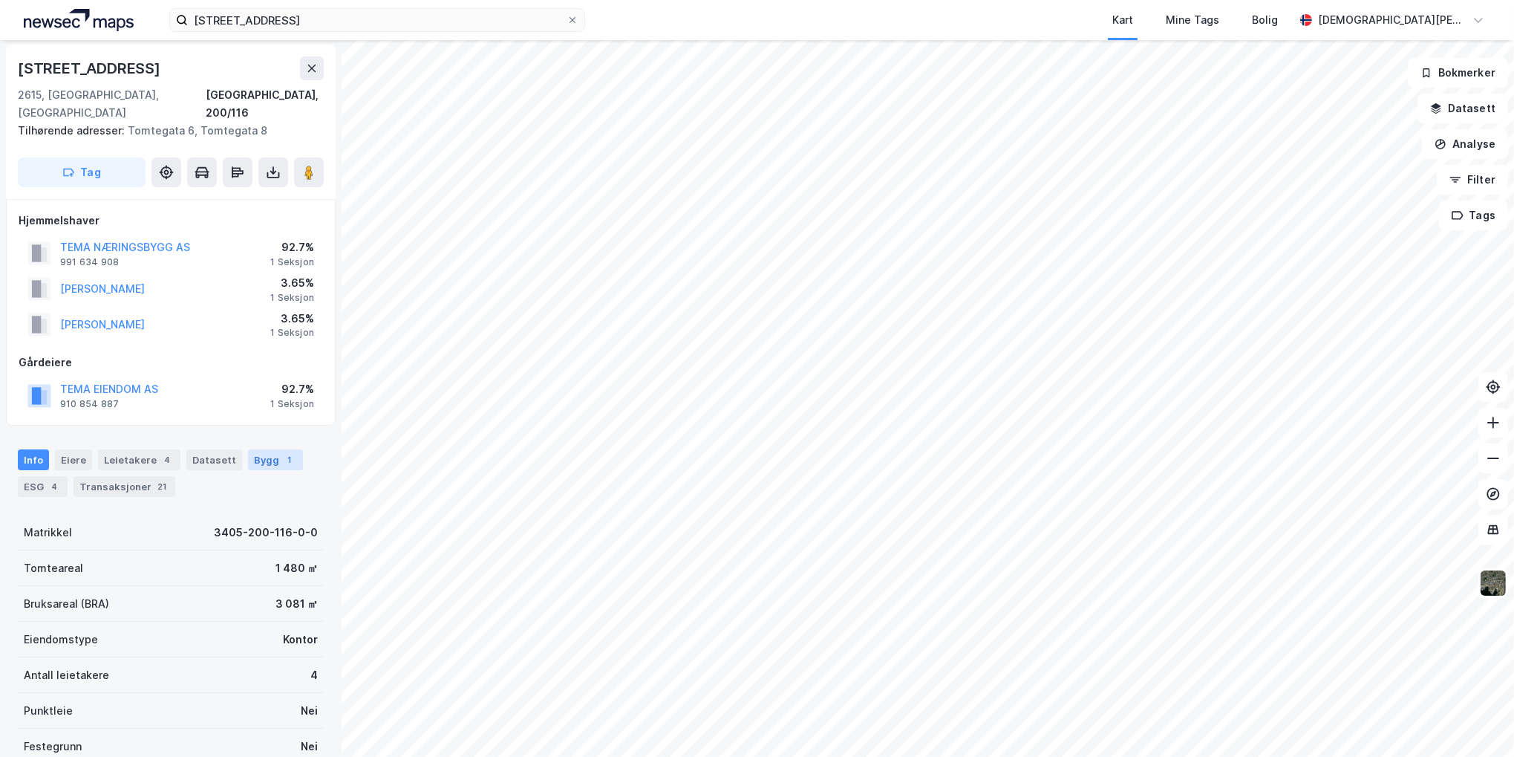
click at [263, 449] on div "Bygg 1" at bounding box center [275, 459] width 55 height 21
